Goal: Use online tool/utility: Utilize a website feature to perform a specific function

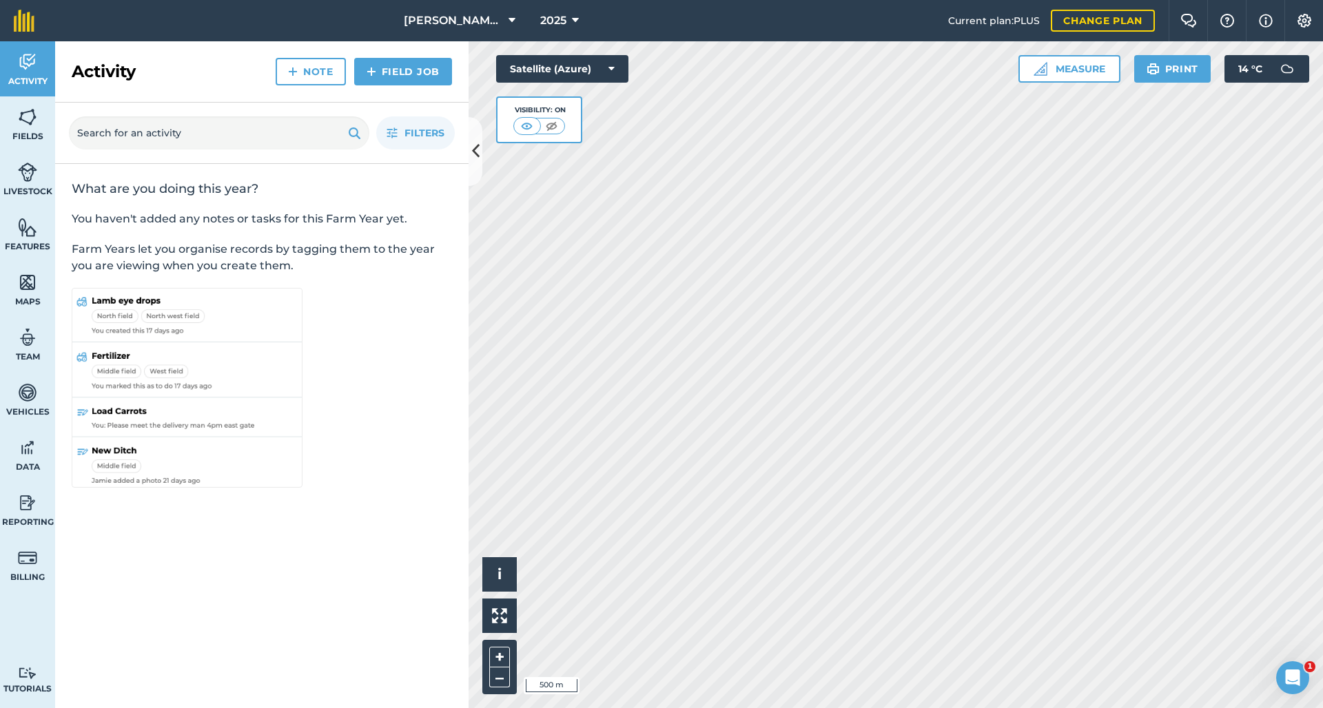
click at [600, 121] on div "Hello i © 2025 TomTom, Microsoft 500 m + – Satellite (Azure) Visibility: On Mea…" at bounding box center [896, 374] width 854 height 667
click at [1090, 69] on button "Measure" at bounding box center [1070, 69] width 102 height 28
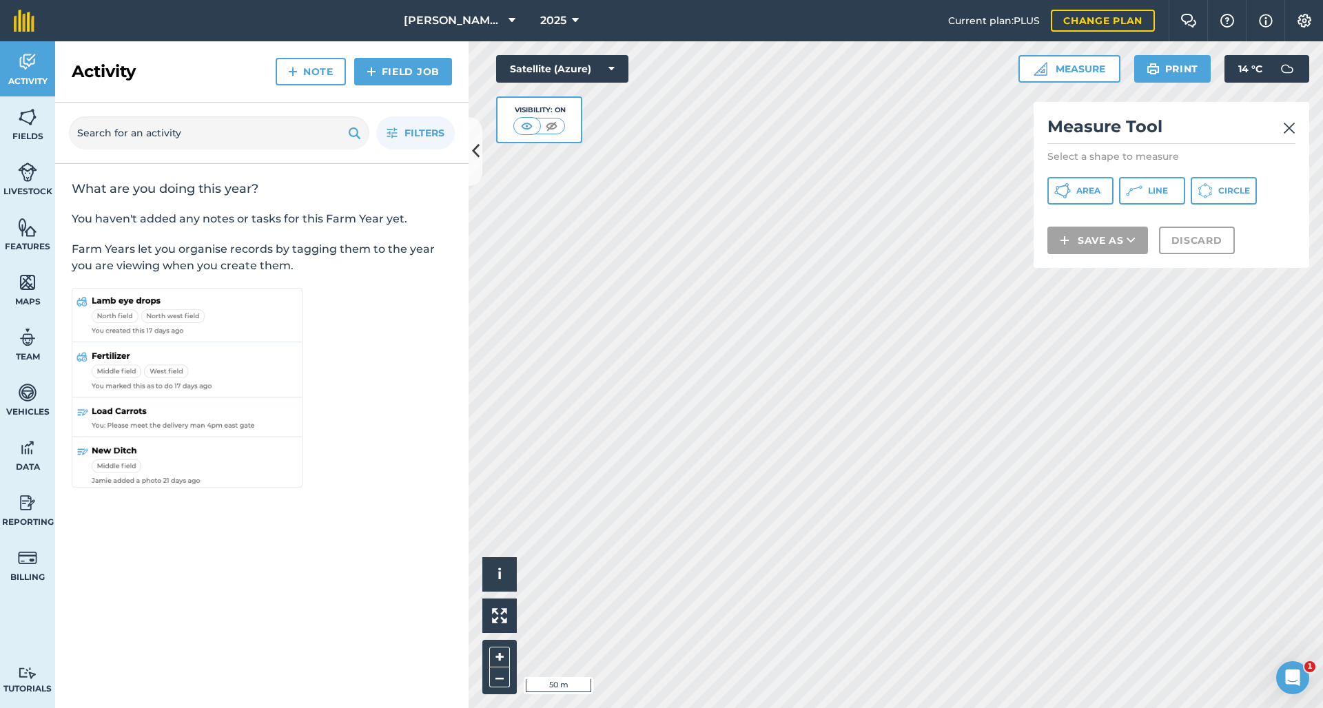
click at [1138, 191] on icon at bounding box center [1134, 191] width 17 height 17
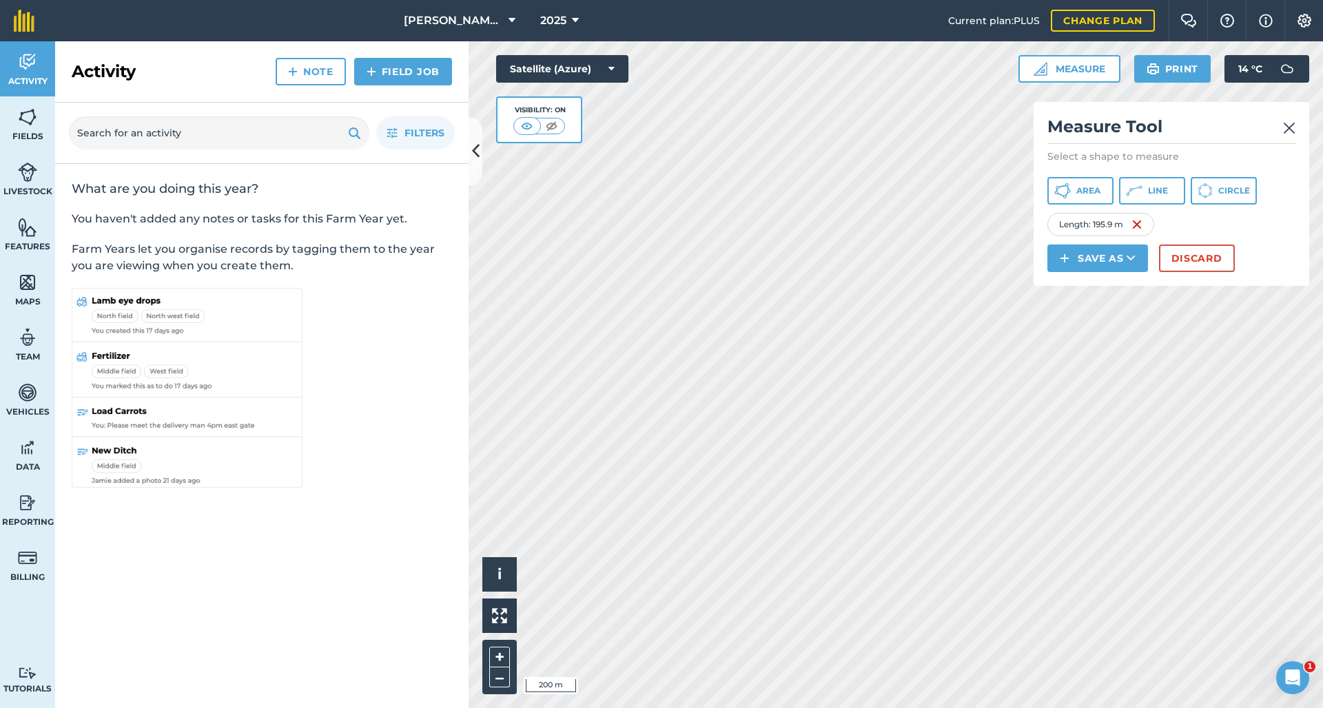
click at [1206, 267] on button "Discard" at bounding box center [1197, 259] width 76 height 28
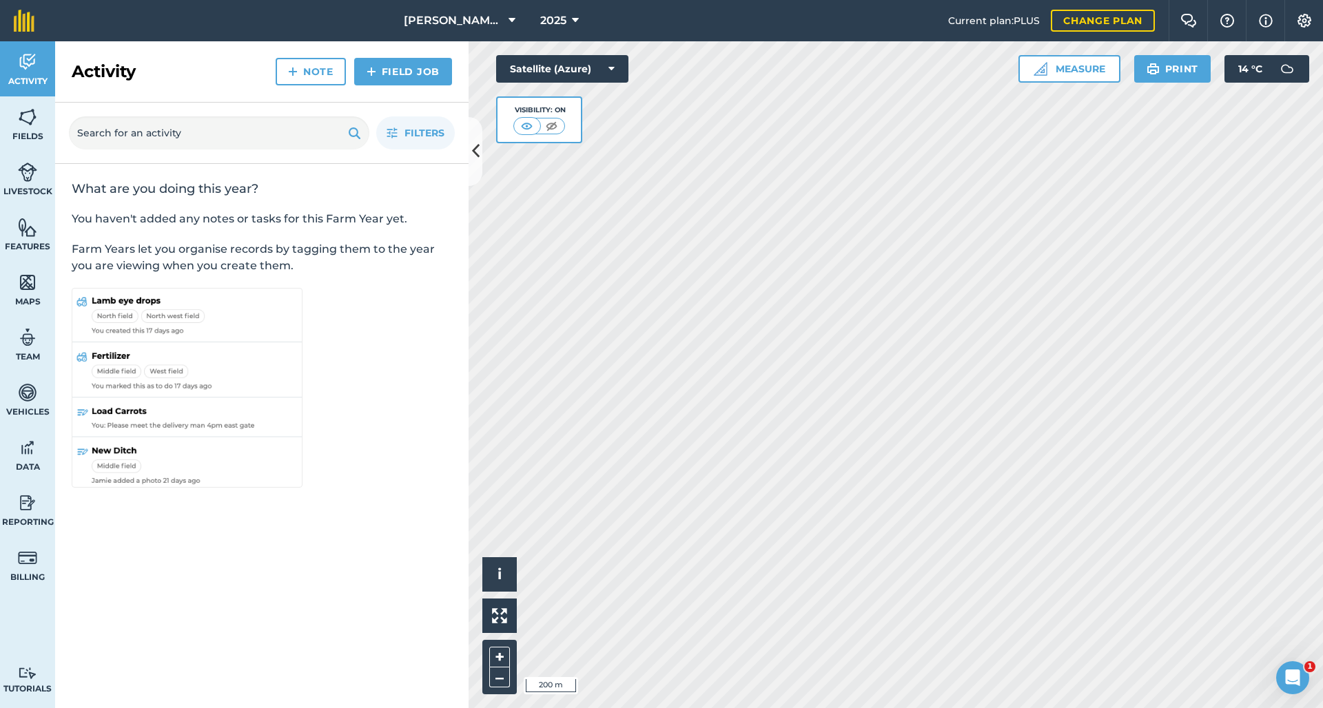
drag, startPoint x: 1065, startPoint y: 72, endPoint x: 1067, endPoint y: 81, distance: 9.1
click at [1066, 71] on button "Measure" at bounding box center [1070, 69] width 102 height 28
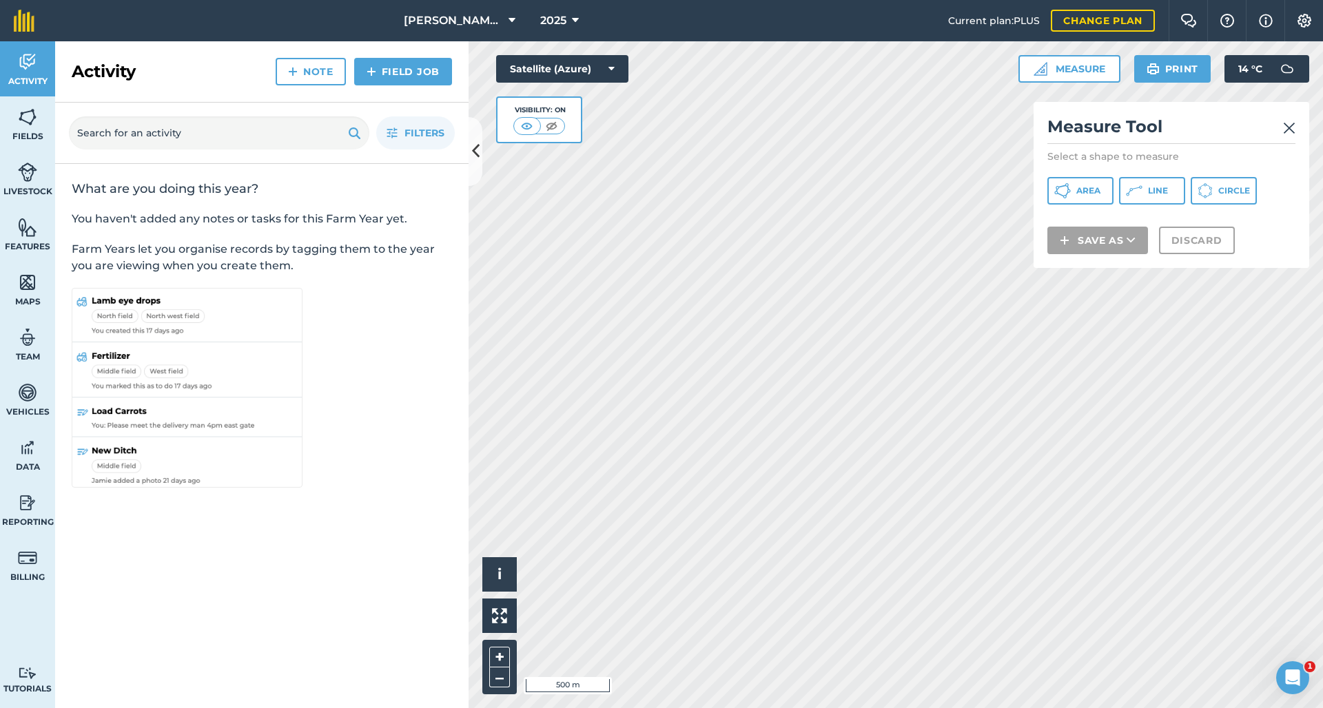
click at [1145, 194] on button "Line" at bounding box center [1152, 191] width 66 height 28
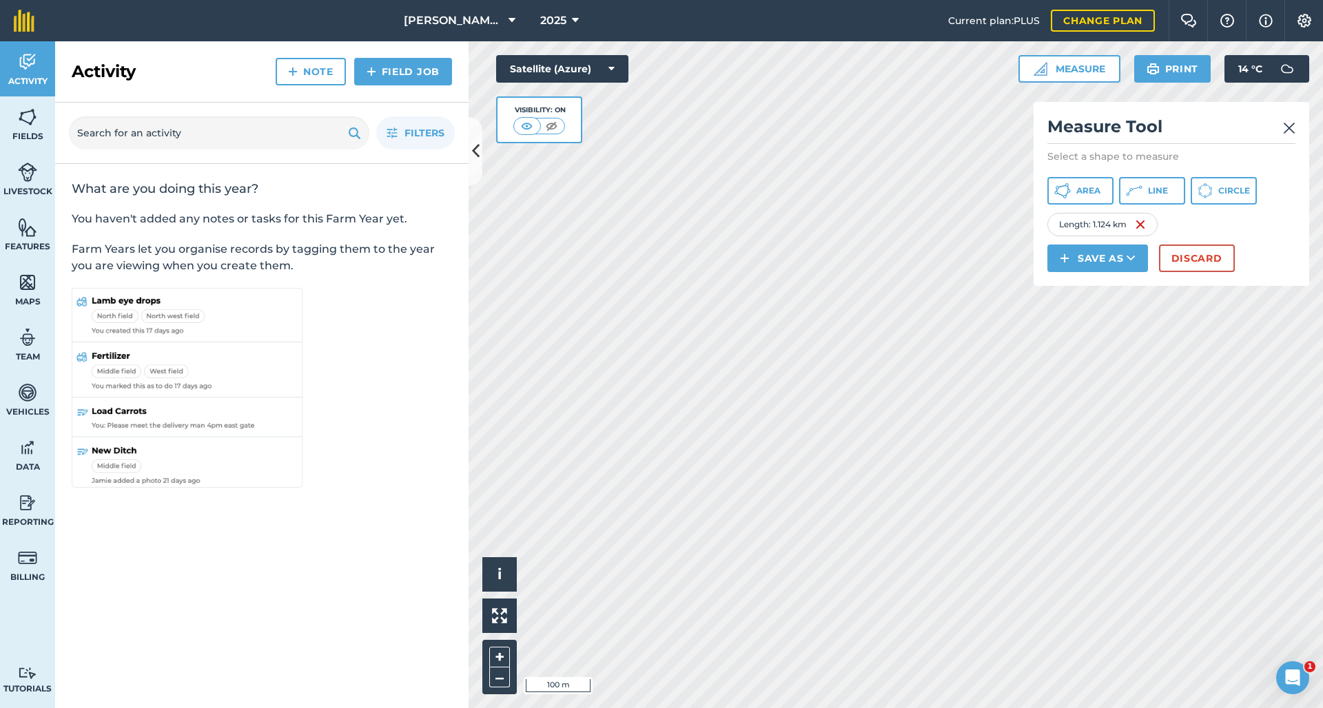
click at [600, 30] on div "[PERSON_NAME] Cross 2025 Current plan : PLUS Change plan Farm Chat Help Info Se…" at bounding box center [661, 354] width 1323 height 708
click at [773, 0] on html "[PERSON_NAME] Cross 2025 Current plan : PLUS Change plan Farm Chat Help Info Se…" at bounding box center [661, 354] width 1323 height 708
click at [1163, 192] on span "Line" at bounding box center [1158, 190] width 20 height 11
click at [1288, 130] on img at bounding box center [1289, 128] width 12 height 17
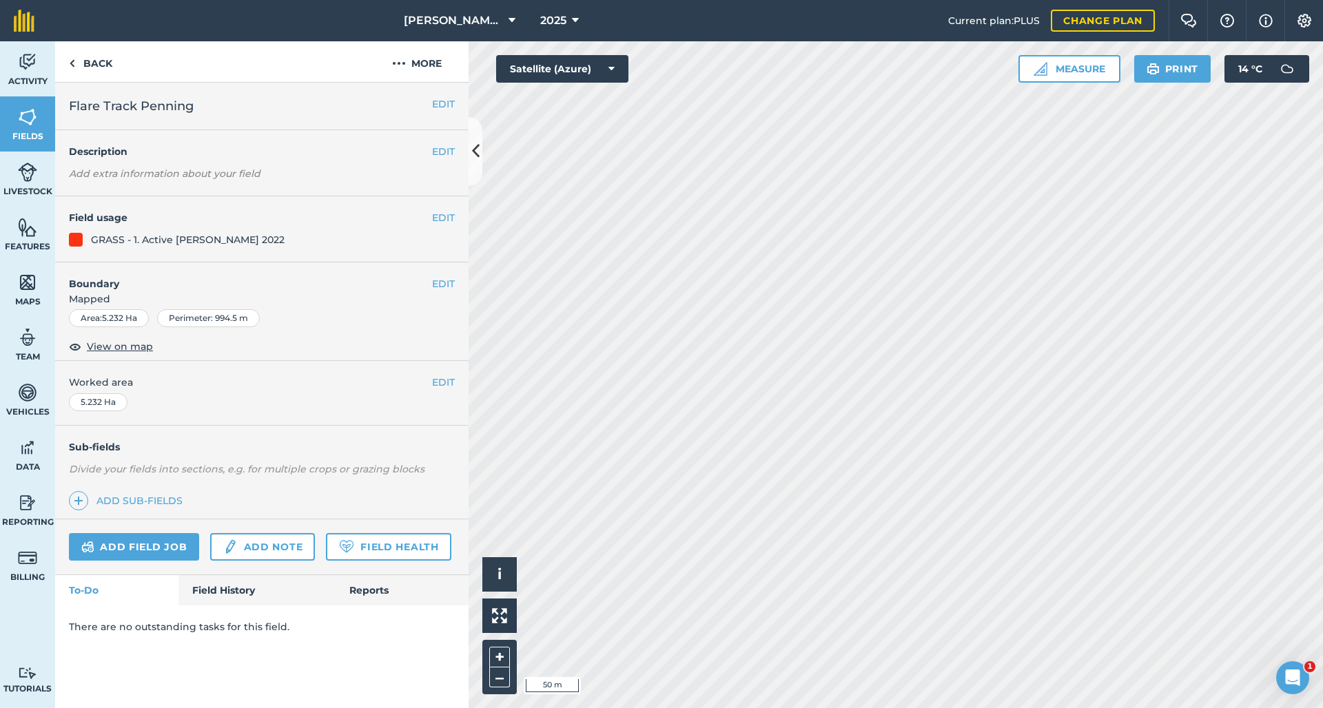
click at [1085, 77] on button "Measure" at bounding box center [1070, 69] width 102 height 28
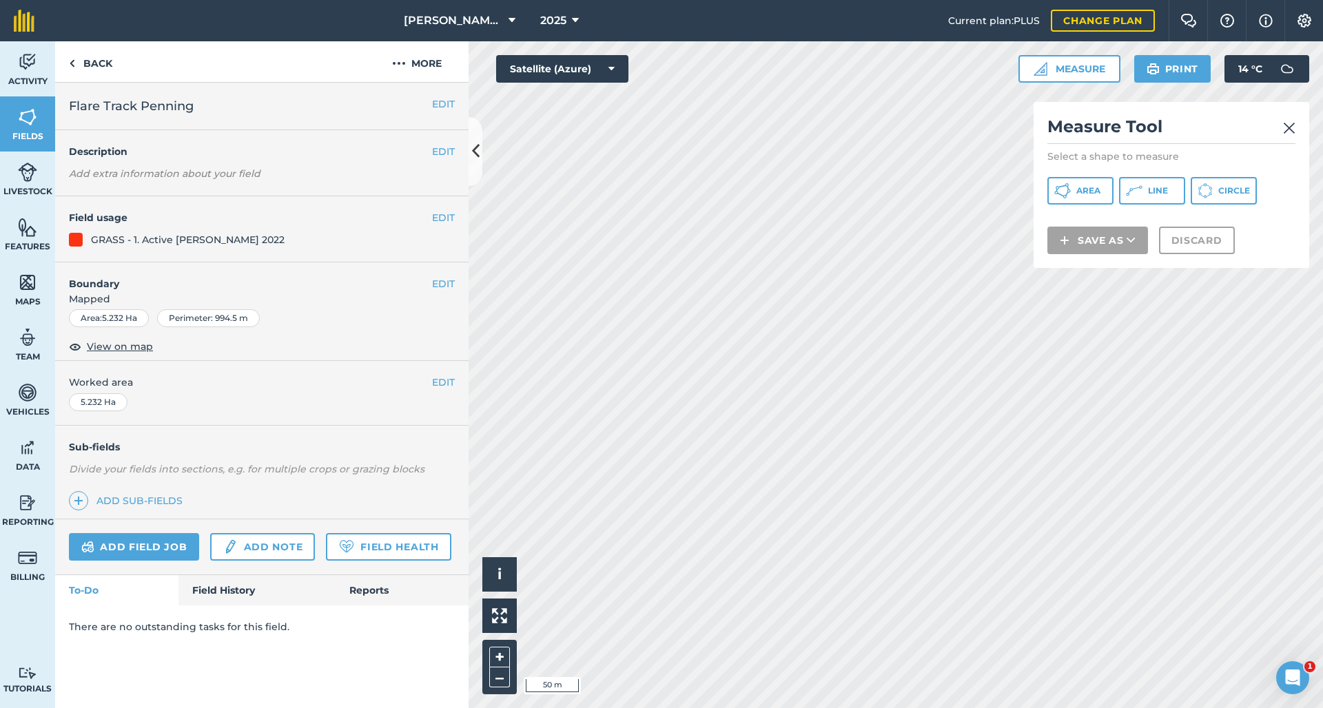
click at [1156, 201] on button "Line" at bounding box center [1152, 191] width 66 height 28
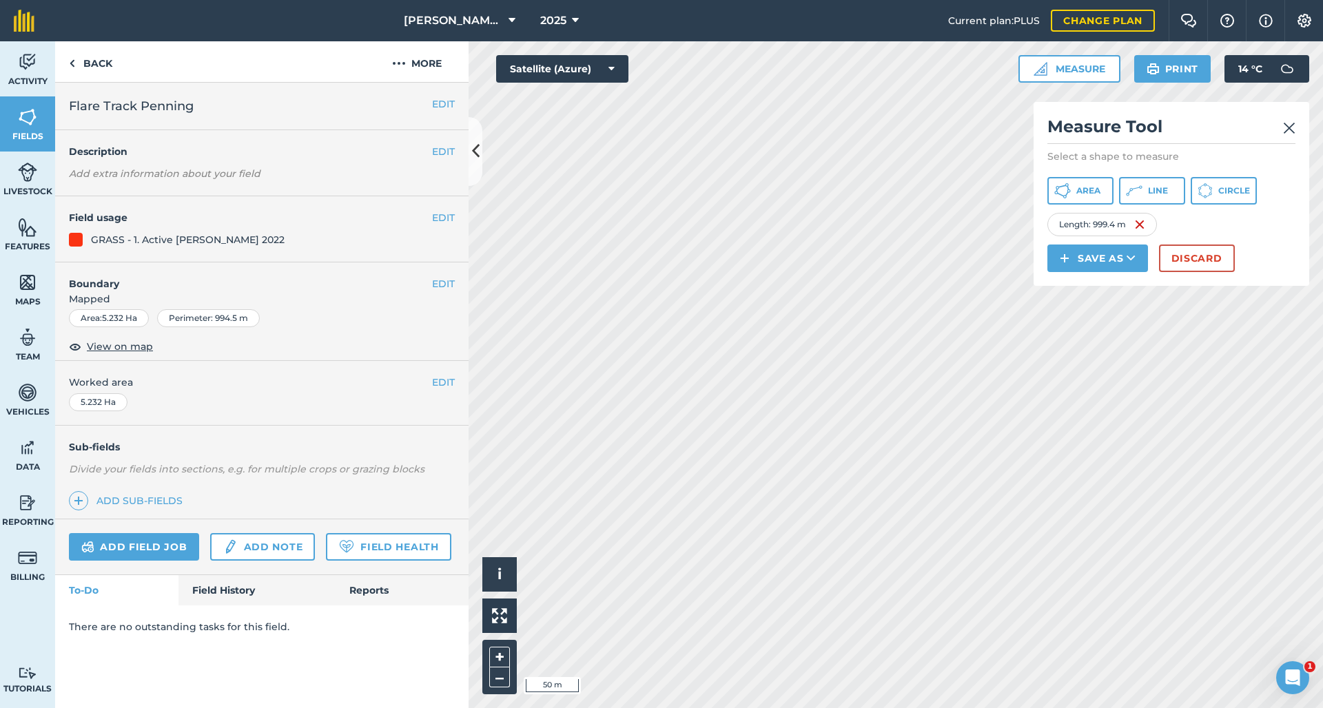
click at [1297, 128] on div "Measure Tool Select a shape to measure Area Line Circle Length : 999.4 m Save a…" at bounding box center [1172, 194] width 276 height 184
click at [1292, 129] on img at bounding box center [1289, 128] width 12 height 17
